Goal: Task Accomplishment & Management: Complete application form

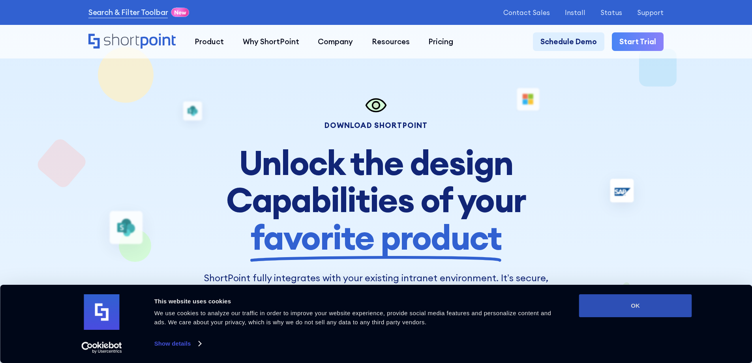
click at [623, 299] on button "OK" at bounding box center [635, 305] width 113 height 23
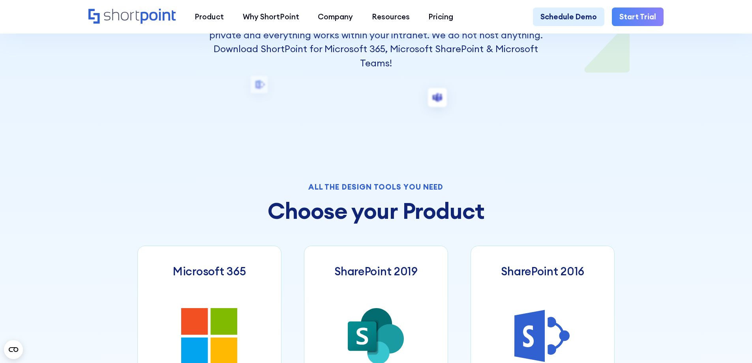
scroll to position [276, 0]
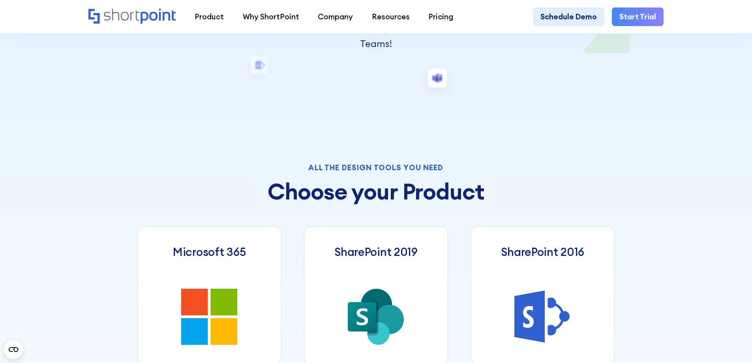
click at [320, 196] on h2 "Choose your Product" at bounding box center [375, 191] width 477 height 25
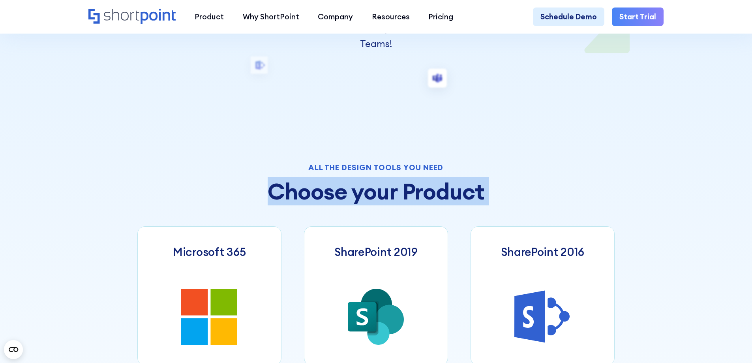
click at [320, 196] on h2 "Choose your Product" at bounding box center [375, 191] width 477 height 25
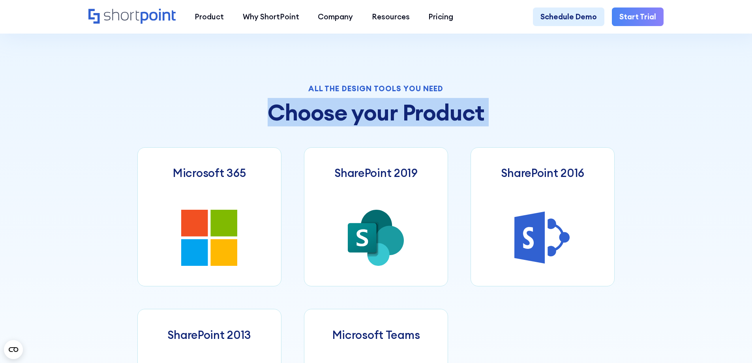
click at [314, 114] on h2 "Choose your Product" at bounding box center [375, 112] width 477 height 25
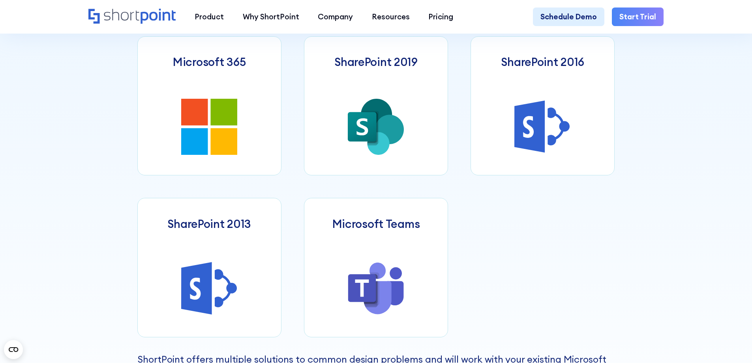
scroll to position [395, 0]
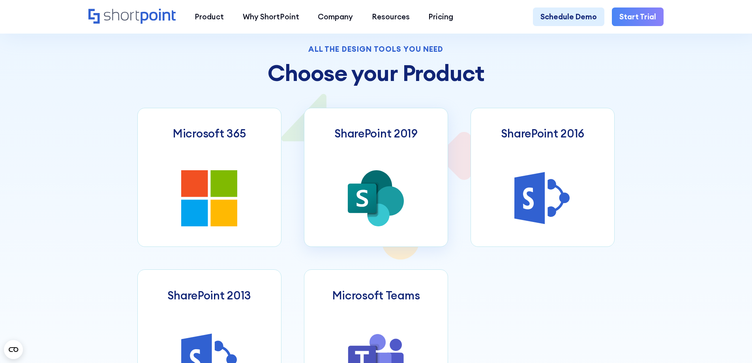
click at [377, 177] on icon at bounding box center [377, 186] width 32 height 32
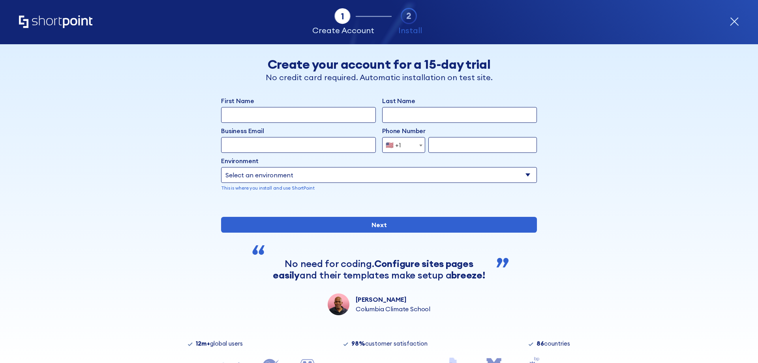
click at [266, 116] on input "First Name" at bounding box center [298, 115] width 155 height 16
click at [405, 115] on input "Last Name" at bounding box center [459, 115] width 155 height 16
click at [253, 113] on input "First Name" at bounding box center [298, 115] width 155 height 16
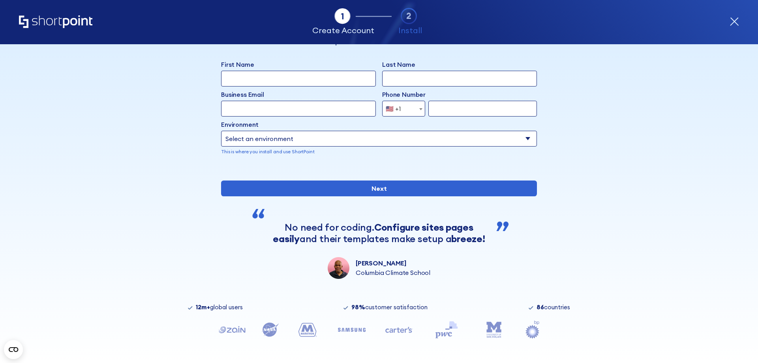
scroll to position [65, 0]
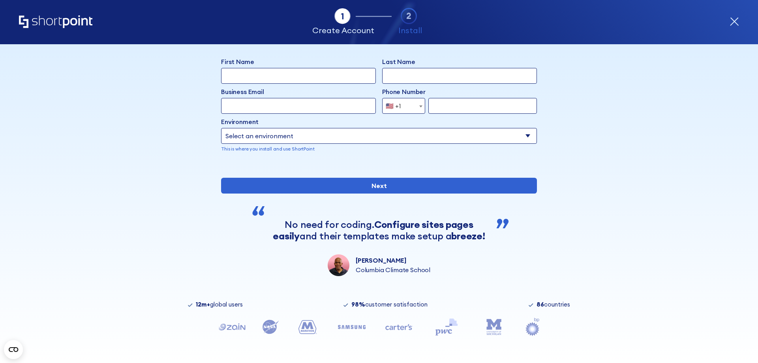
click at [652, 165] on div "Tab 1 Tab 2 Tab 3 Tab 4 Tell us more about you New customer Existing customer B…" at bounding box center [379, 203] width 758 height 318
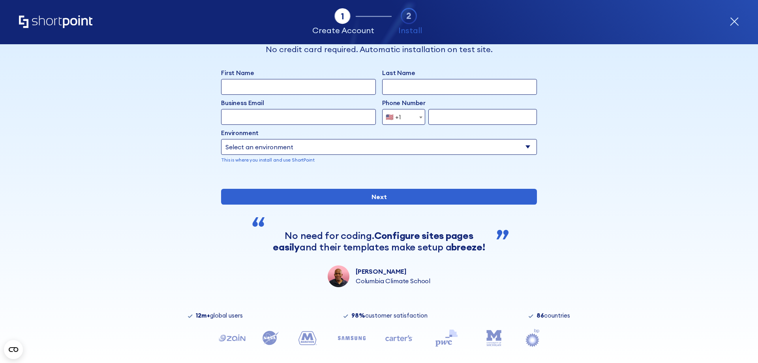
scroll to position [0, 0]
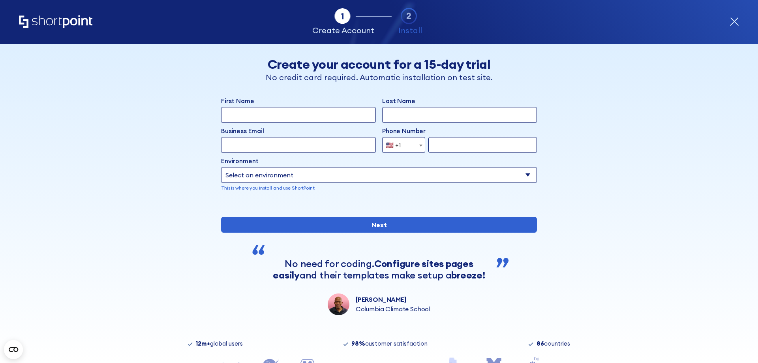
click at [243, 114] on input "First Name" at bounding box center [298, 115] width 155 height 16
type input "Shalane"
type input "Wick"
type input "shalane.wick@bluum.com"
type input "7158210943"
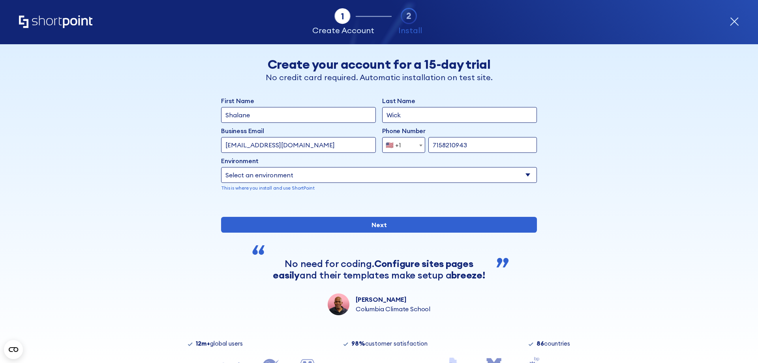
click at [317, 171] on select "Select an environment Microsoft 365 SharePoint Online SharePoint 2019 (On-Premi…" at bounding box center [379, 175] width 316 height 16
click at [329, 174] on select "Select an environment Microsoft 365 SharePoint Online SharePoint 2019 (On-Premi…" at bounding box center [379, 175] width 316 height 16
select select "SharePoint Online"
click at [221, 167] on select "Select an environment Microsoft 365 SharePoint Online SharePoint 2019 (On-Premi…" at bounding box center [379, 175] width 316 height 16
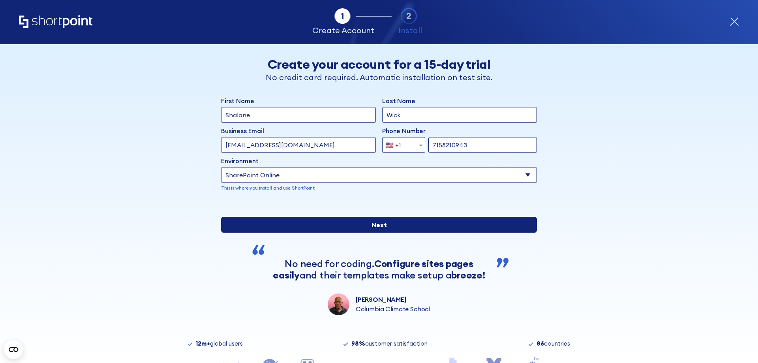
click at [389, 232] on input "Next" at bounding box center [379, 225] width 316 height 16
